Goal: Find specific page/section: Find specific page/section

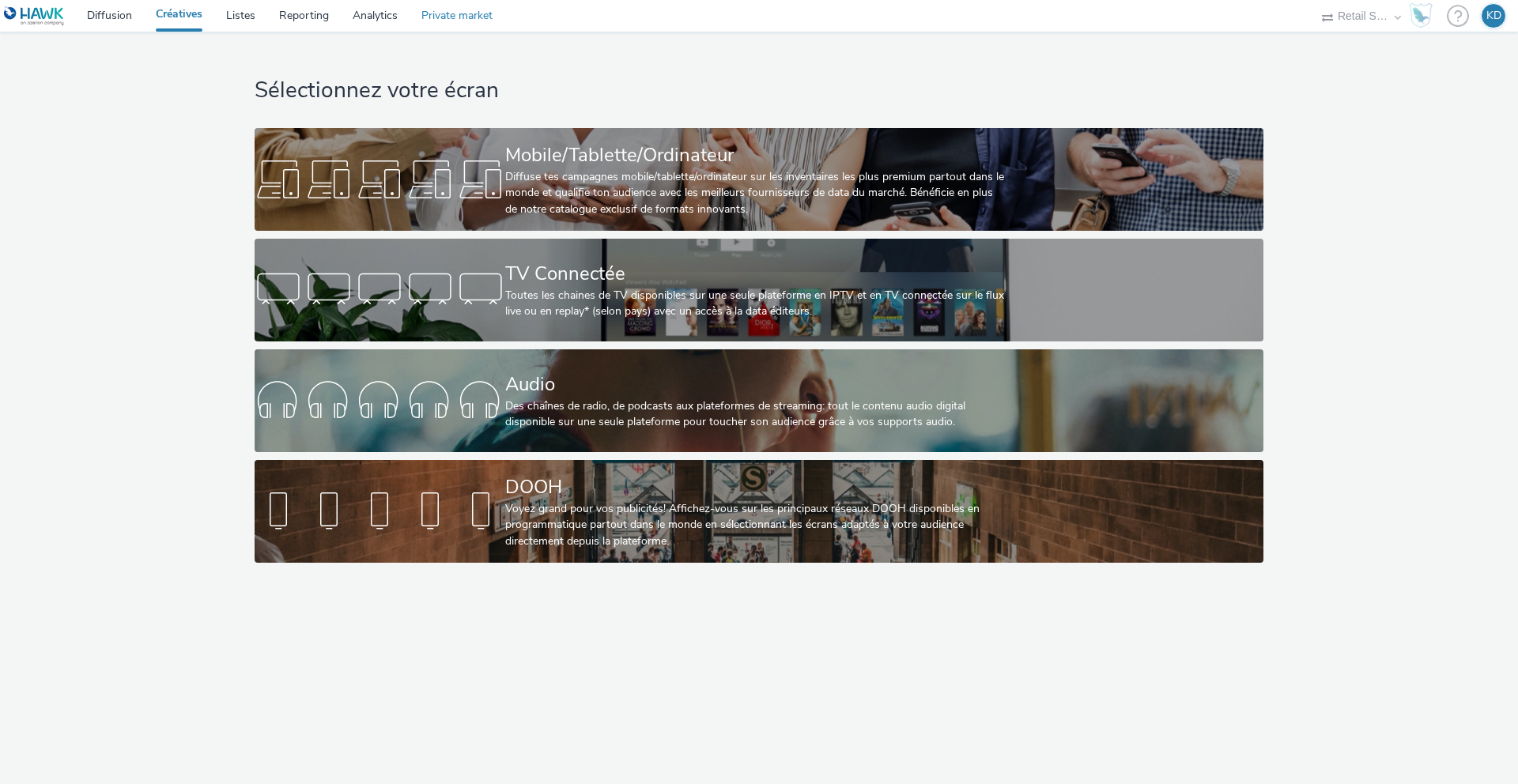
click at [436, 14] on link "Private market" at bounding box center [457, 16] width 95 height 32
